Goal: Browse casually

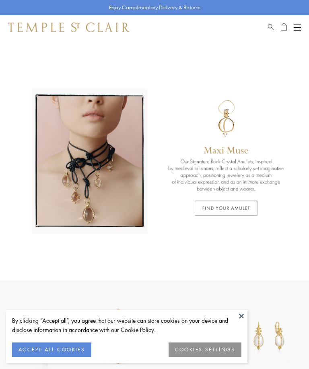
click at [44, 354] on button "ACCEPT ALL COOKIES" at bounding box center [51, 350] width 79 height 14
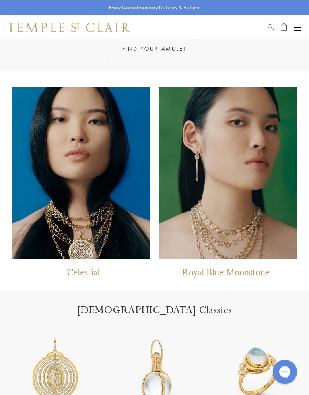
scroll to position [382, 0]
click at [250, 227] on div "Close dialog Be part of our world. Sign up for exclusive collection previews, p…" at bounding box center [154, 197] width 309 height 395
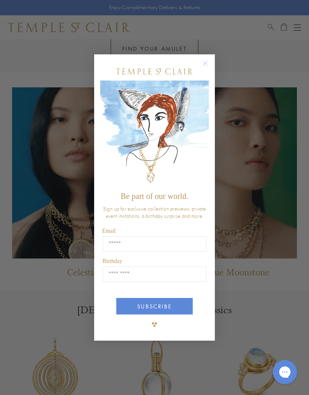
click at [210, 65] on circle "Close dialog" at bounding box center [206, 63] width 10 height 10
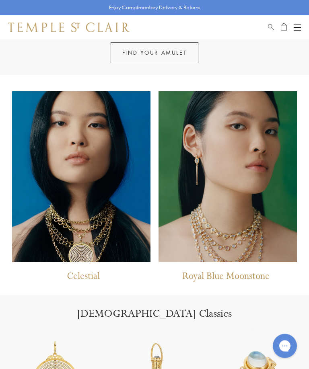
scroll to position [366, 0]
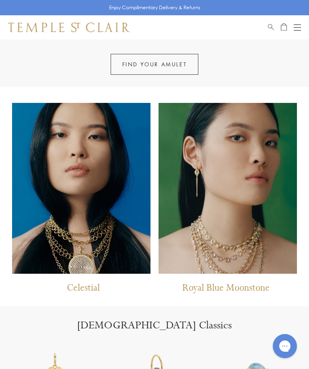
click at [236, 238] on img at bounding box center [227, 188] width 138 height 171
click at [240, 242] on img at bounding box center [227, 188] width 138 height 171
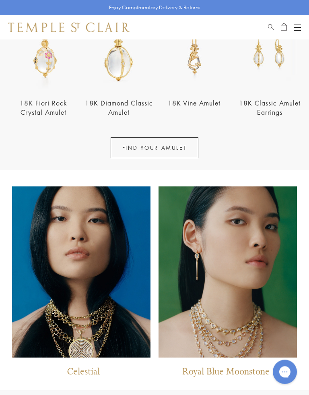
scroll to position [283, 0]
click at [106, 302] on img at bounding box center [81, 271] width 138 height 171
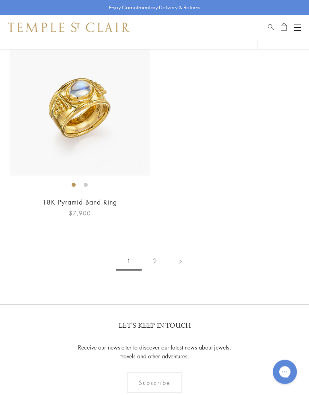
scroll to position [5476, 0]
click at [156, 250] on link "2" at bounding box center [155, 261] width 27 height 22
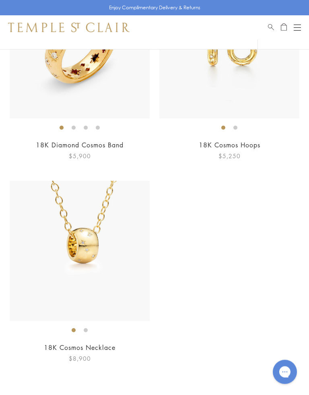
scroll to position [5125, 0]
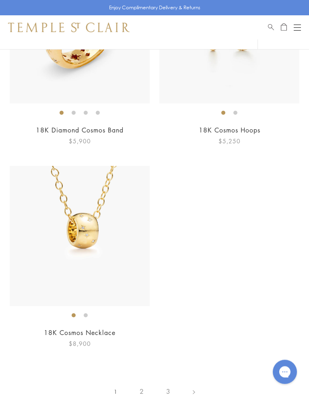
click at [143, 369] on link "2" at bounding box center [141, 391] width 27 height 22
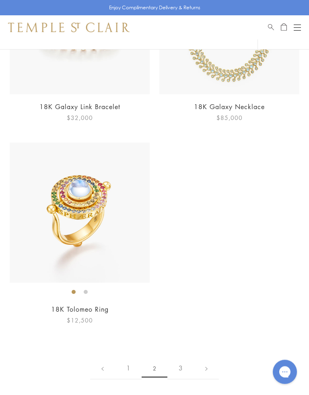
scroll to position [5174, 0]
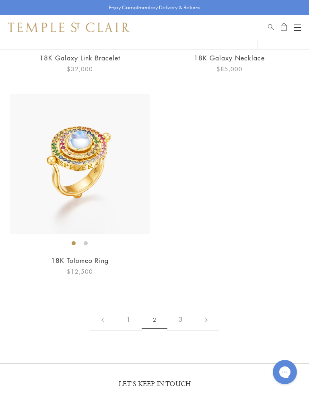
click at [181, 314] on link "3" at bounding box center [180, 319] width 27 height 22
